Goal: Book appointment/travel/reservation

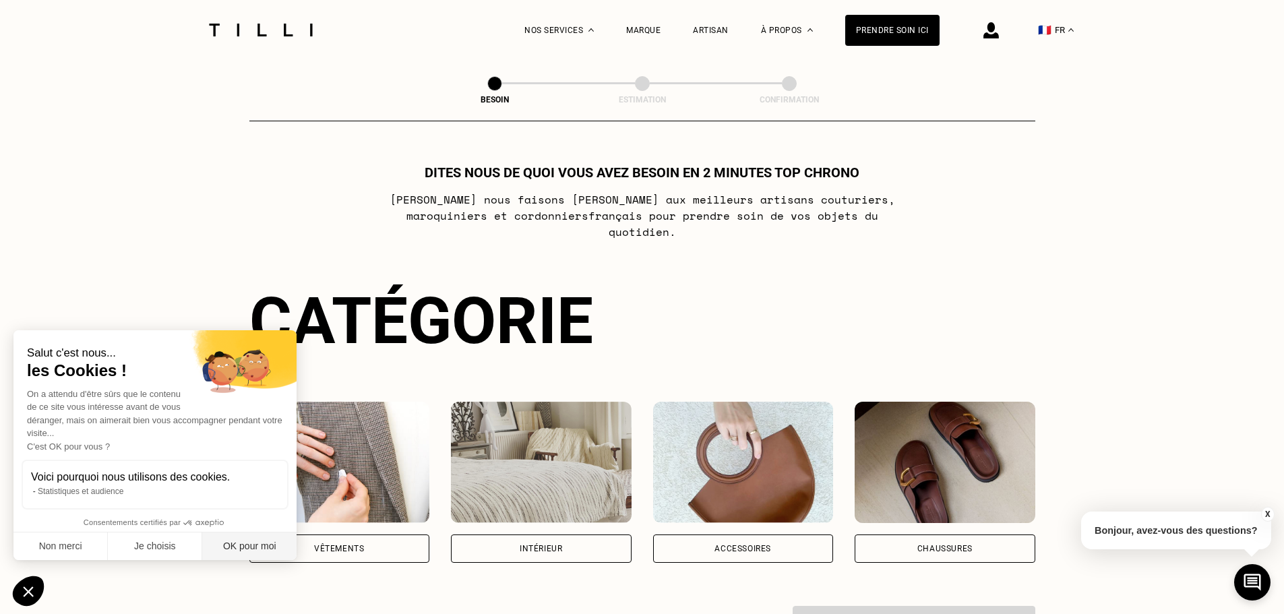
click at [247, 544] on button "OK pour moi" at bounding box center [249, 546] width 94 height 28
checkbox input "true"
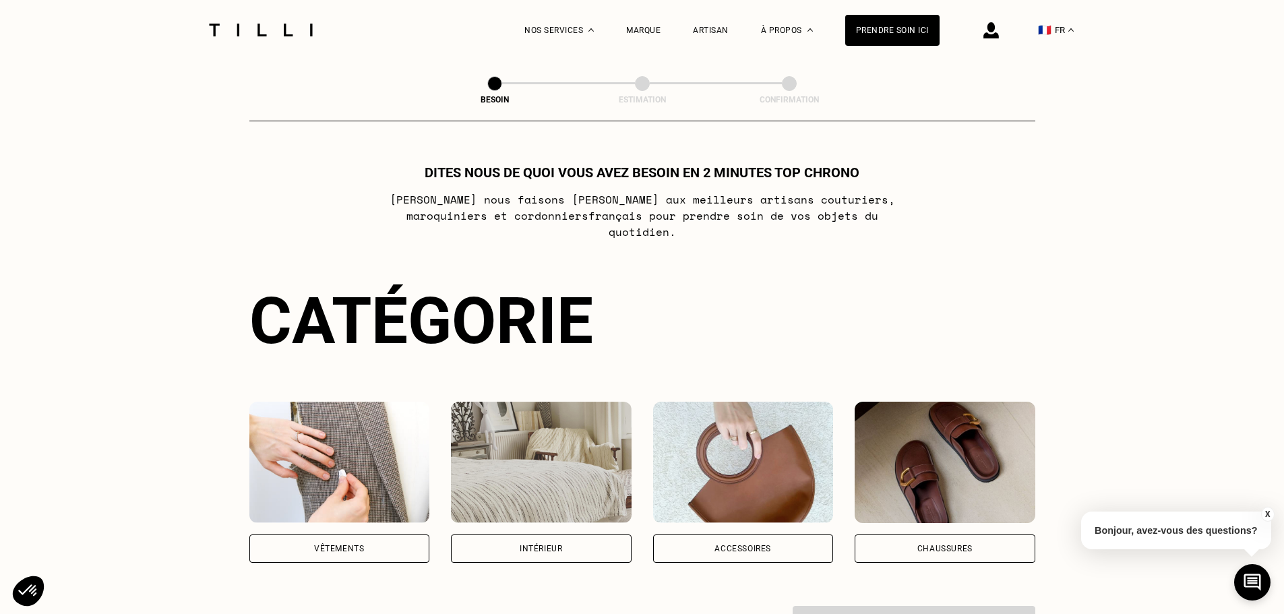
click at [313, 534] on div "Vêtements" at bounding box center [339, 548] width 181 height 28
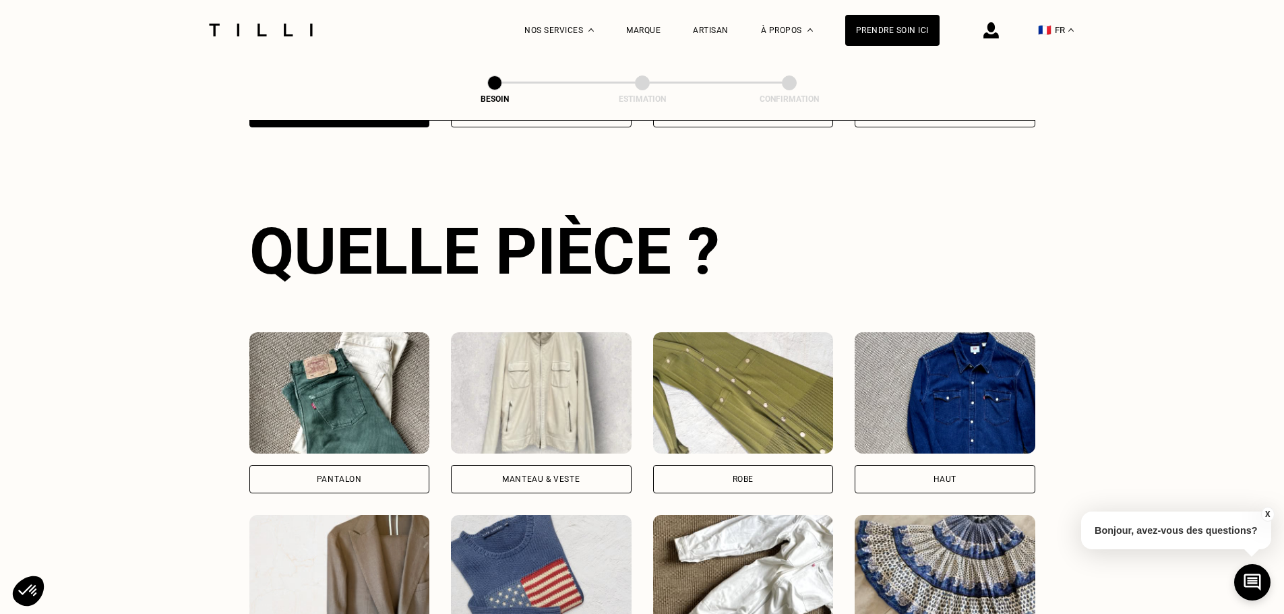
scroll to position [441, 0]
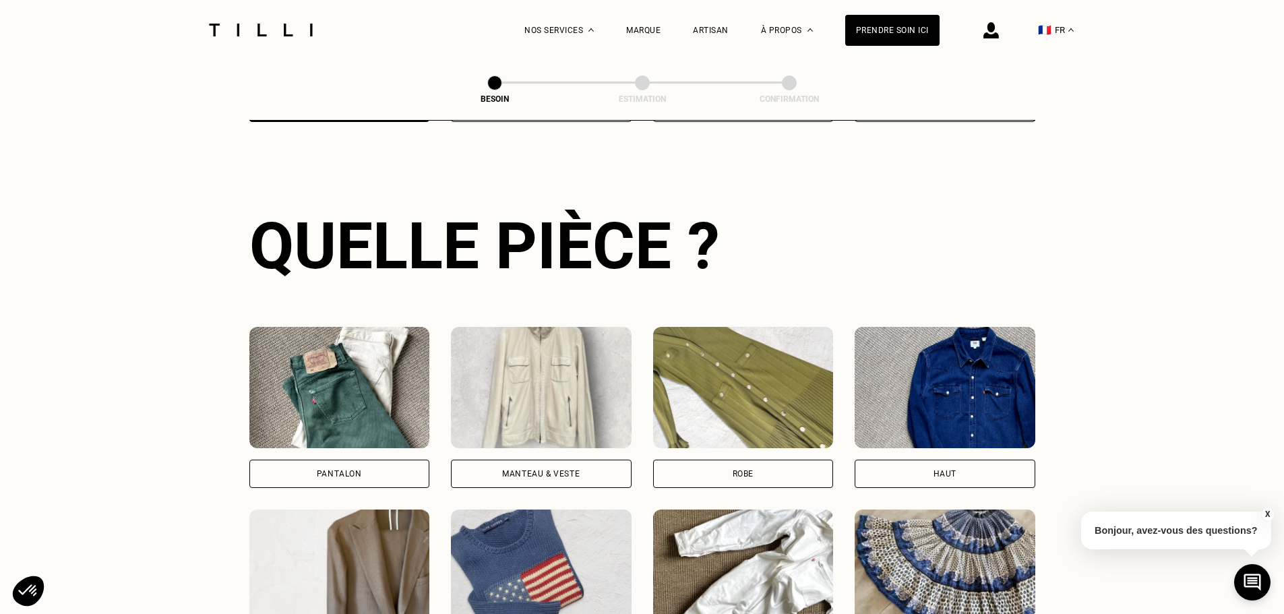
click at [357, 327] on img at bounding box center [339, 387] width 181 height 121
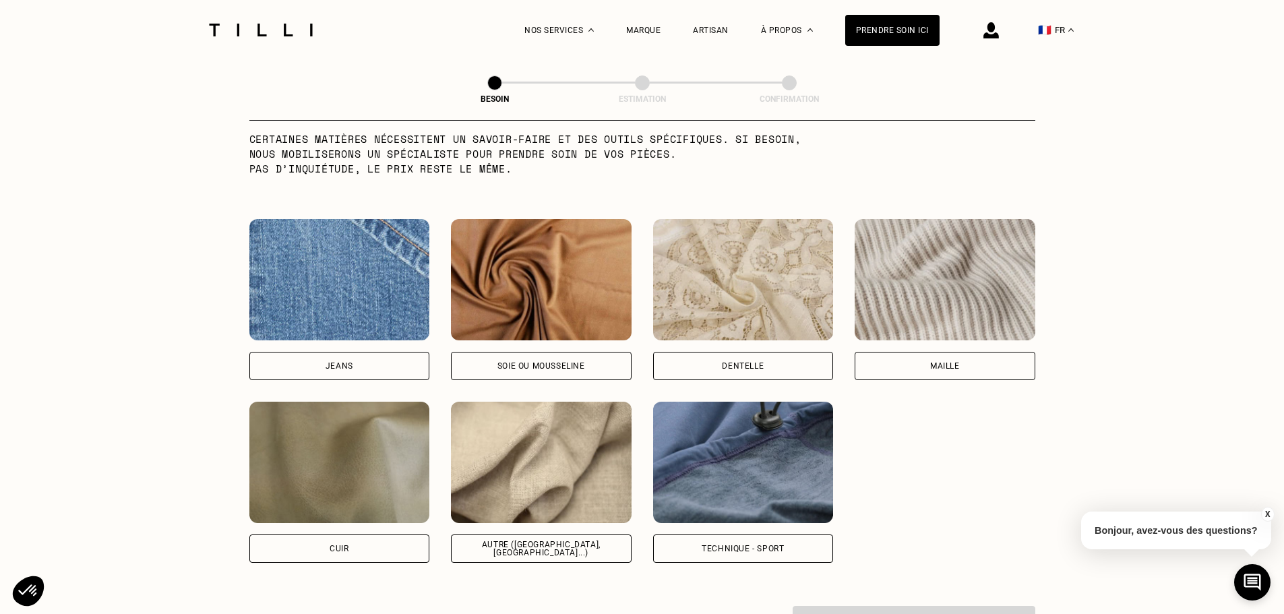
scroll to position [1443, 0]
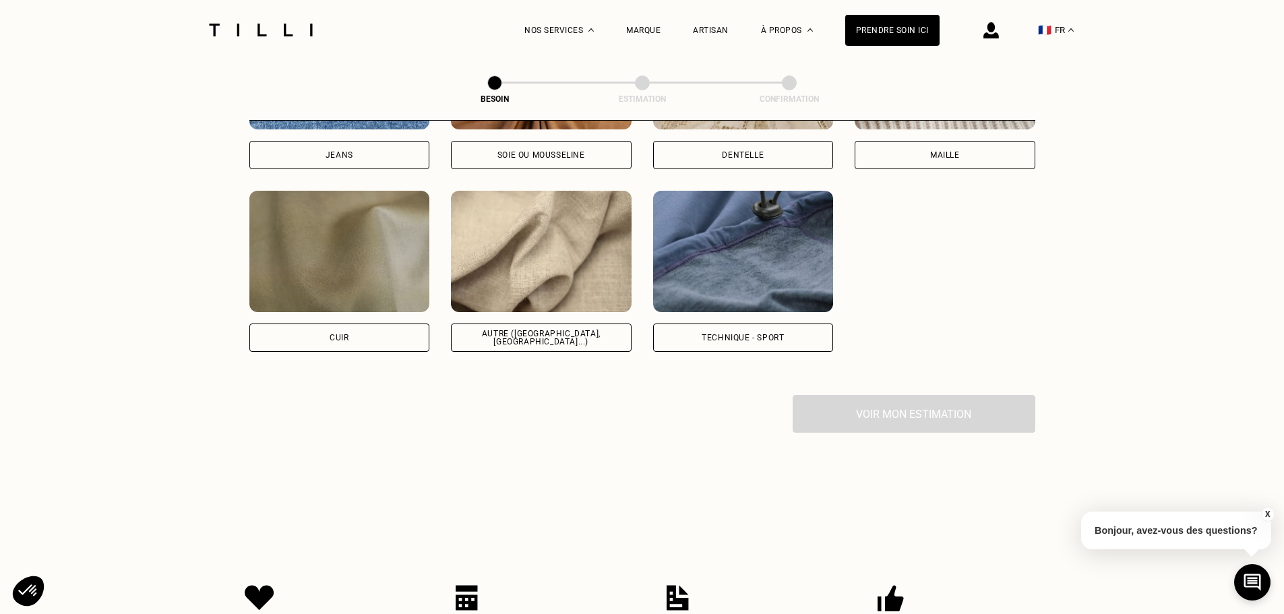
click at [532, 284] on img at bounding box center [541, 251] width 181 height 121
select select "FR"
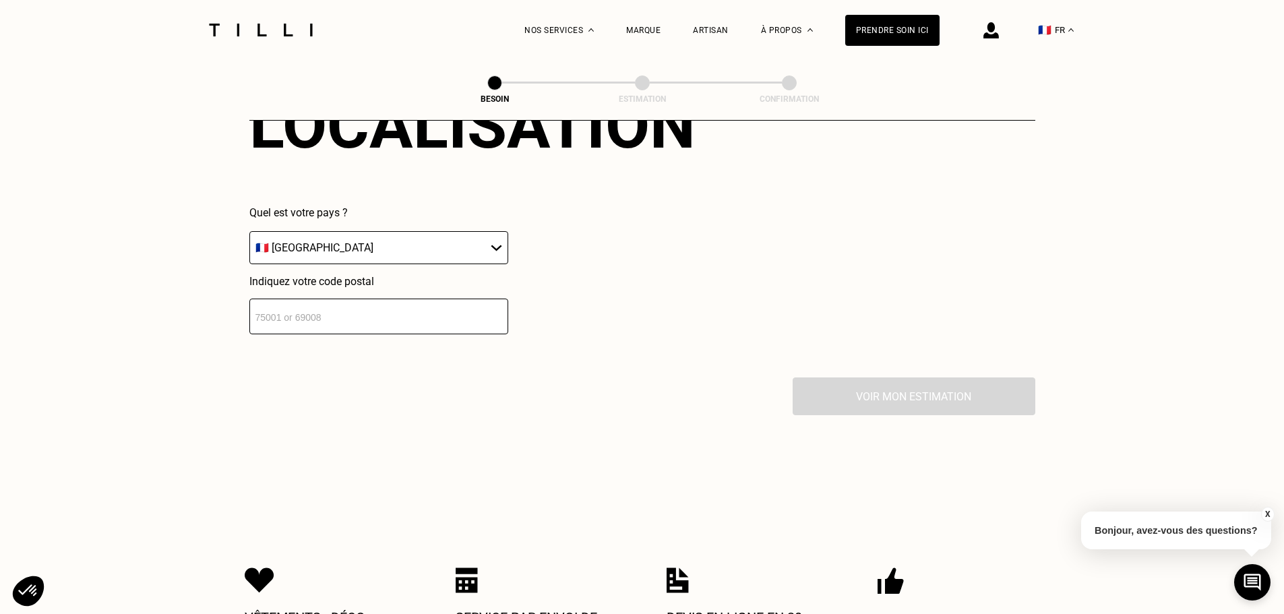
scroll to position [2000, 0]
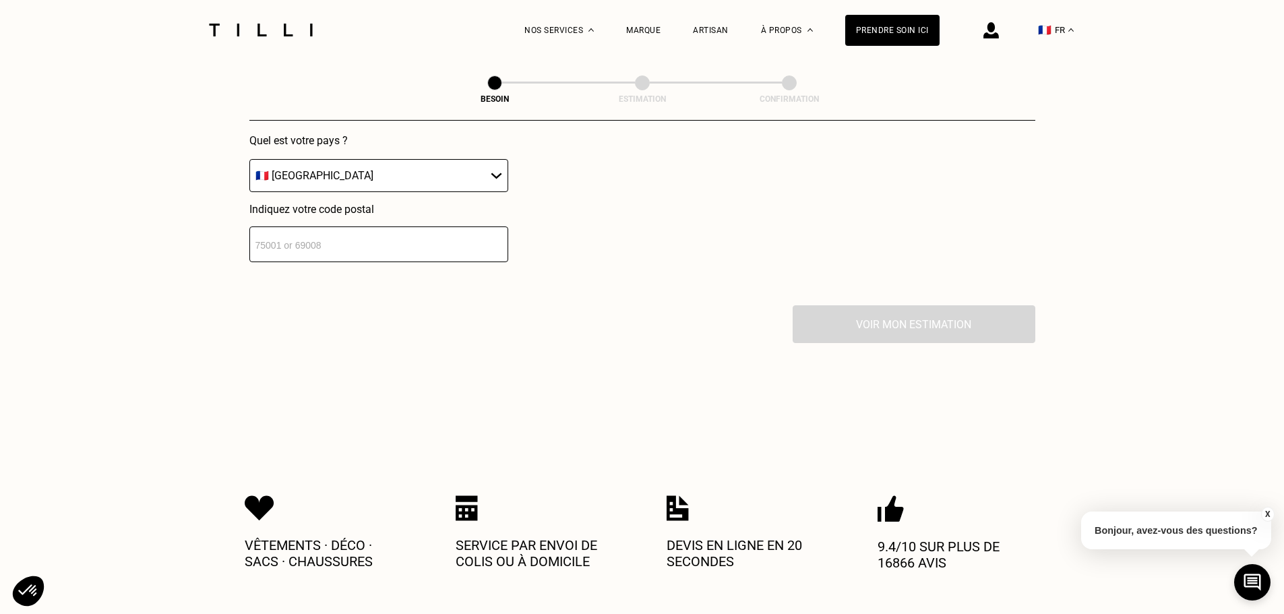
click at [390, 236] on input "number" at bounding box center [378, 244] width 259 height 36
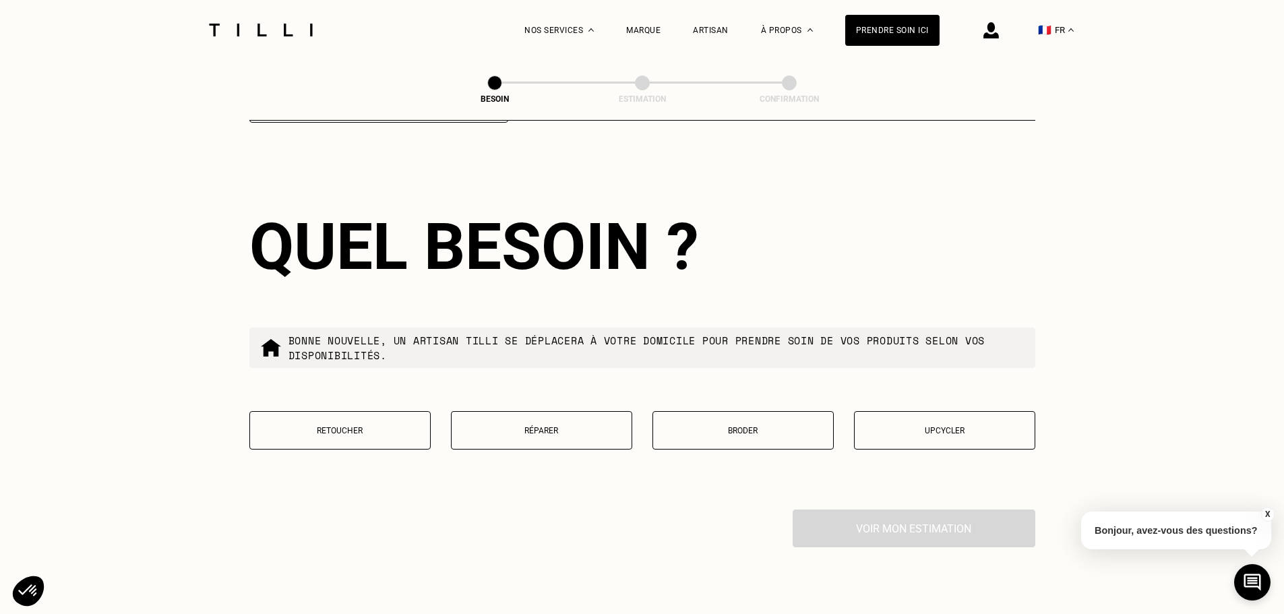
scroll to position [2147, 0]
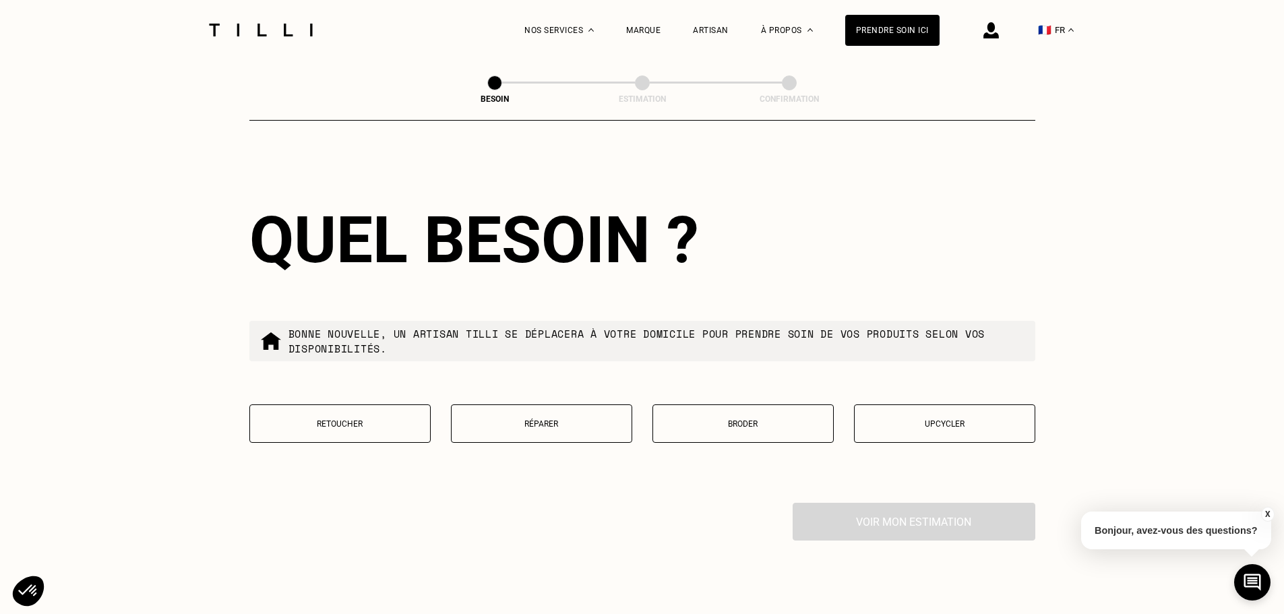
type input "94160"
click at [523, 409] on button "Réparer" at bounding box center [541, 423] width 181 height 38
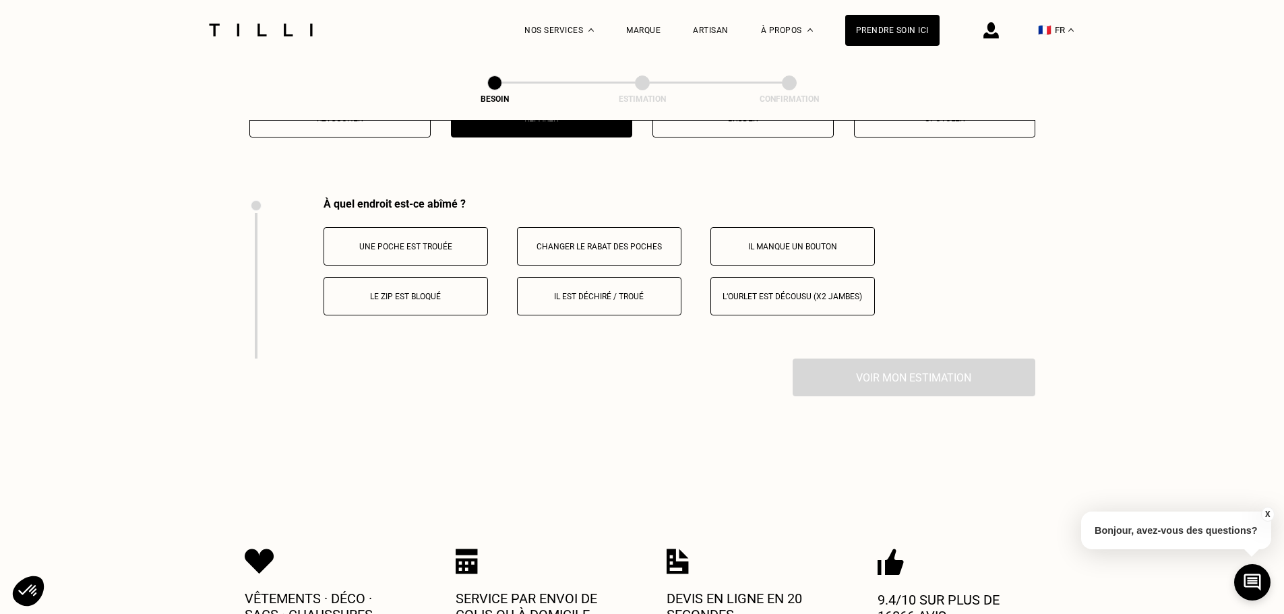
scroll to position [2492, 0]
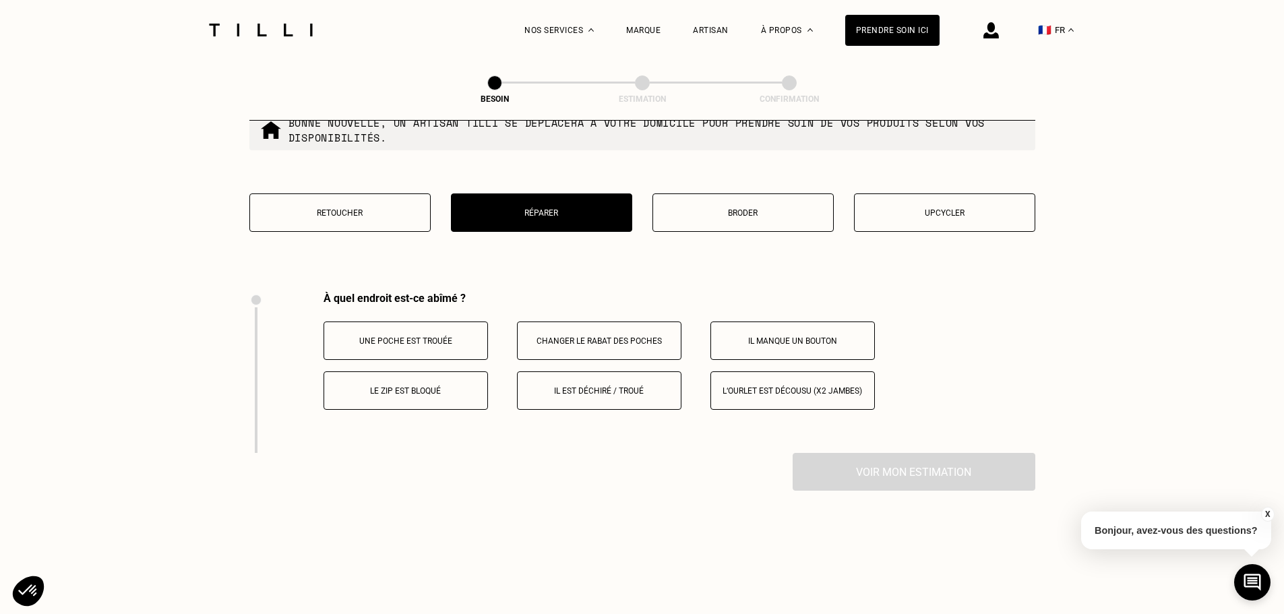
click at [348, 208] on p "Retoucher" at bounding box center [340, 212] width 166 height 9
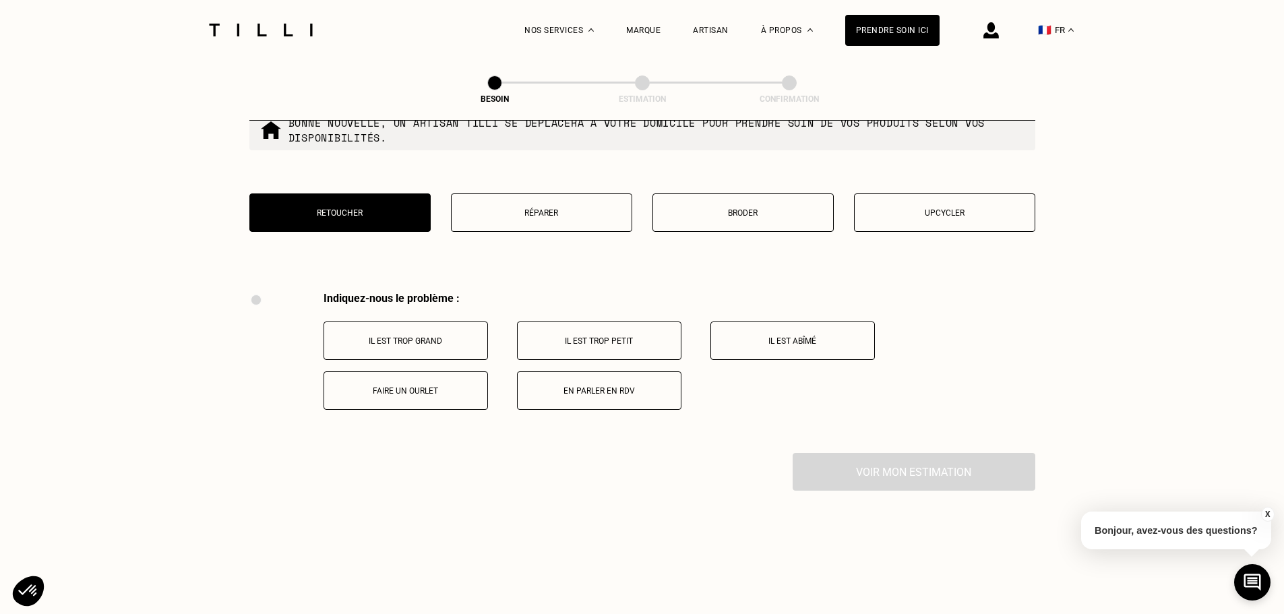
click at [530, 212] on button "Réparer" at bounding box center [541, 212] width 181 height 38
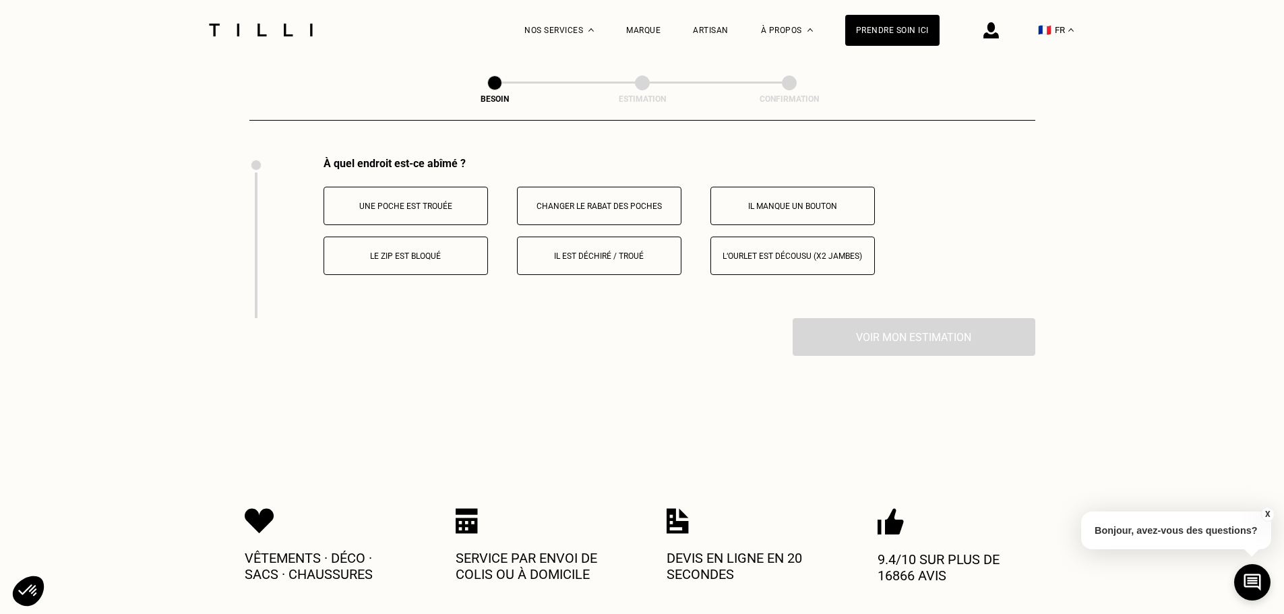
click at [582, 260] on button "Il est déchiré / troué" at bounding box center [599, 256] width 164 height 38
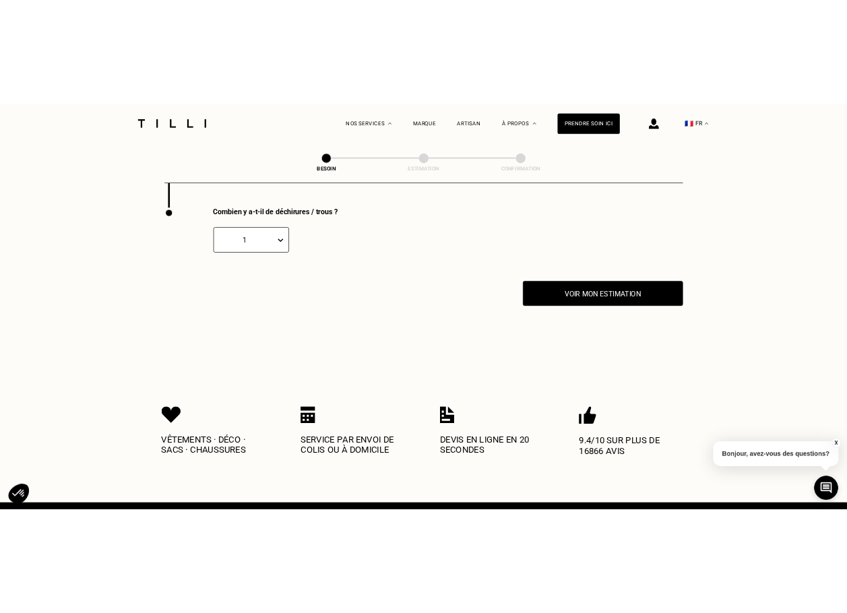
scroll to position [2653, 0]
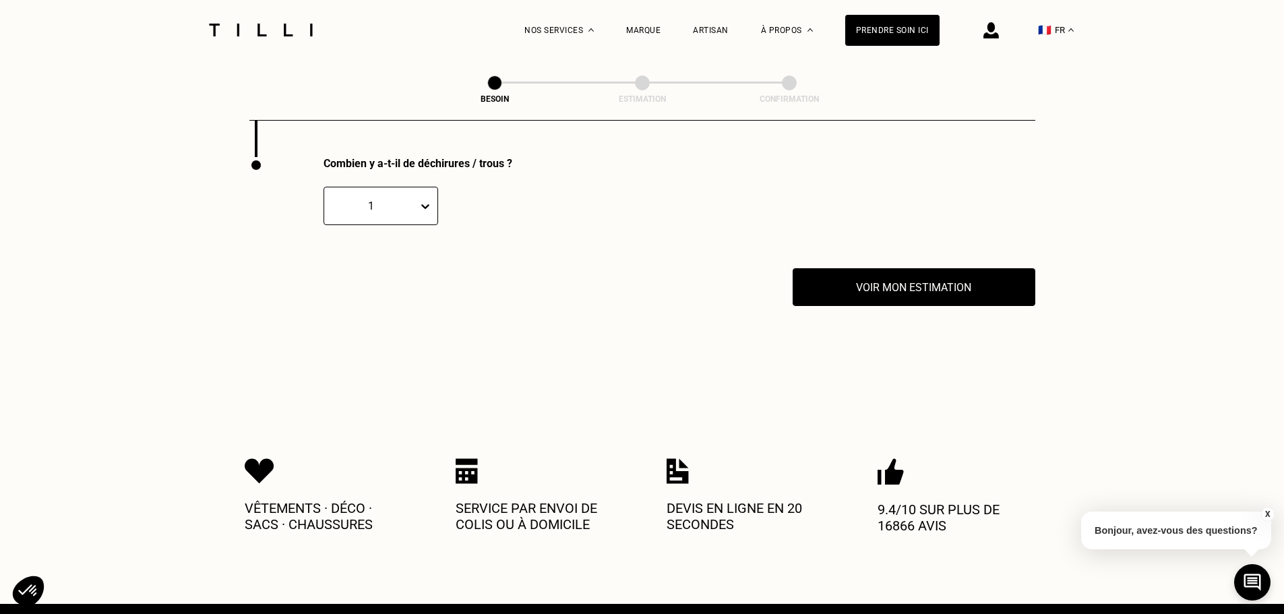
click at [388, 202] on div "1" at bounding box center [371, 205] width 80 height 13
click at [559, 208] on p at bounding box center [657, 206] width 381 height 38
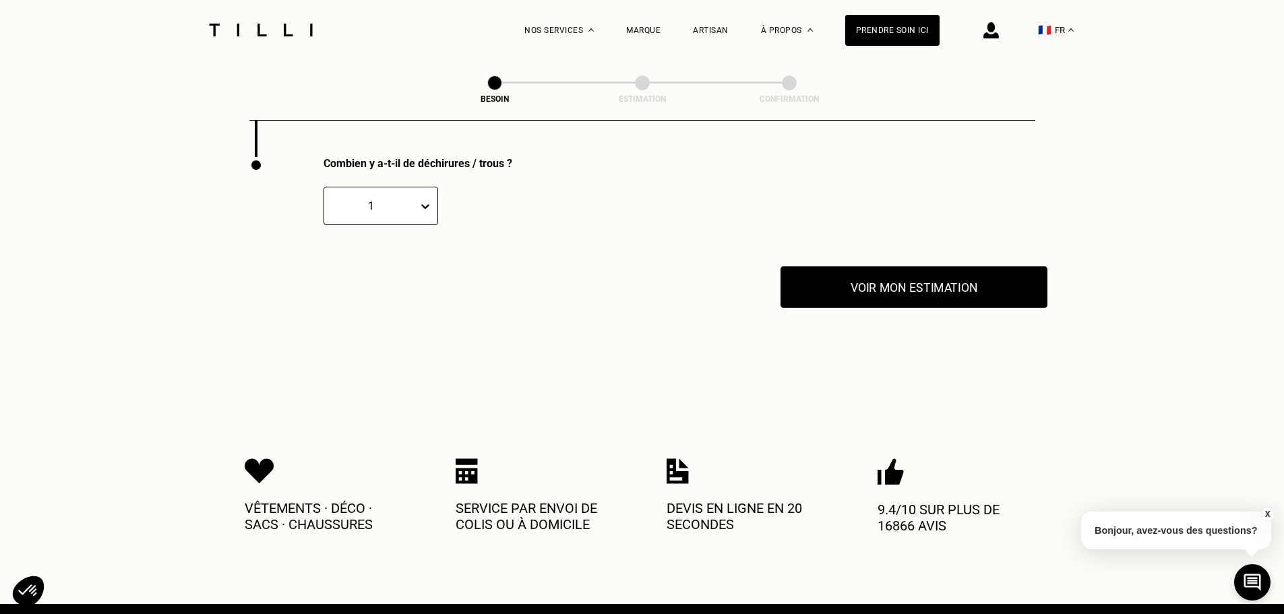
click at [923, 286] on button "Voir mon estimation" at bounding box center [913, 287] width 267 height 42
